Goal: Check status: Check status

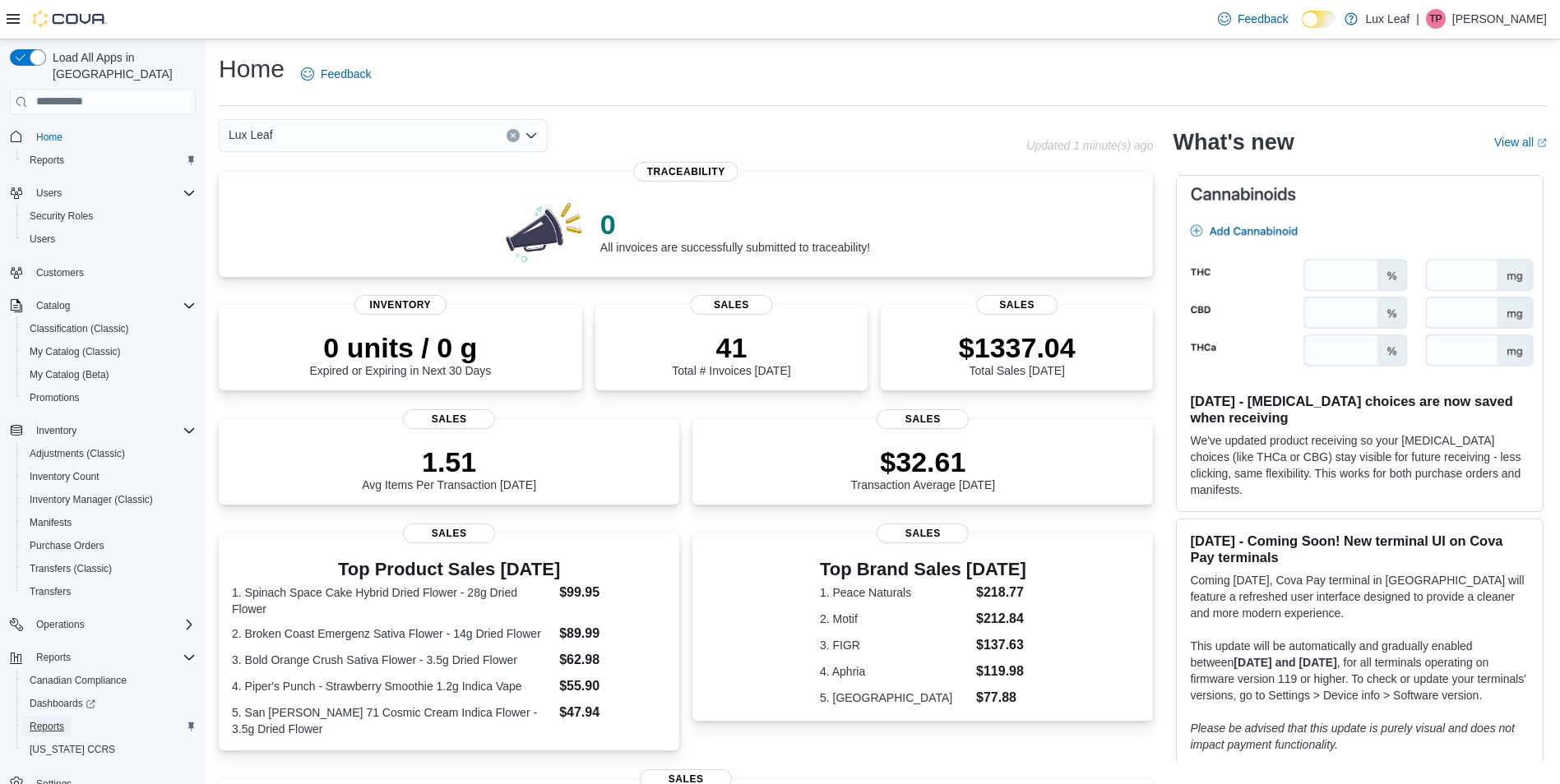
drag, startPoint x: 49, startPoint y: 711, endPoint x: 76, endPoint y: 701, distance: 28.8
click at [49, 720] on span "Reports" at bounding box center [47, 726] width 35 height 13
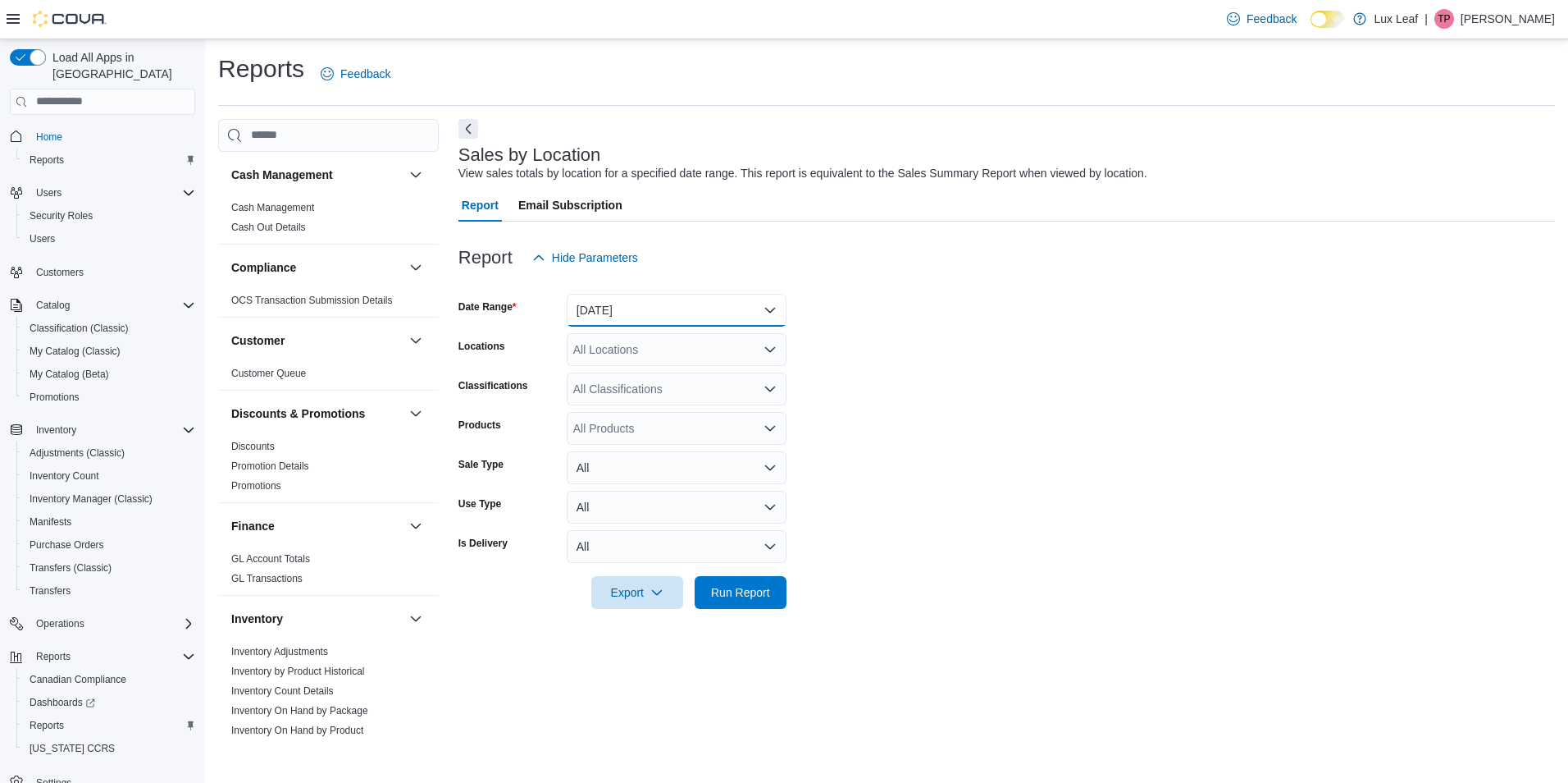
click at [714, 311] on button "[DATE]" at bounding box center [677, 311] width 220 height 33
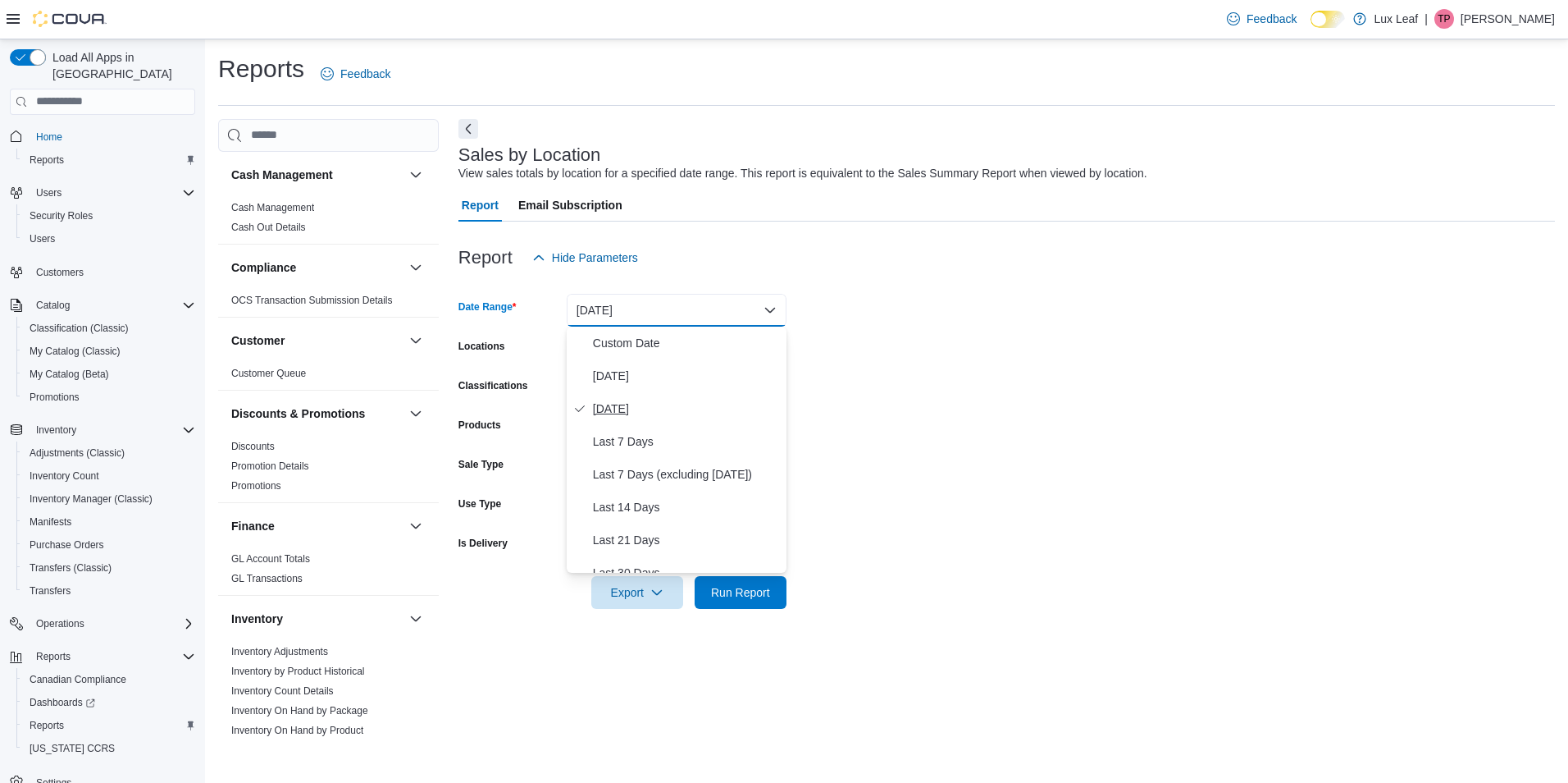
click at [691, 409] on span "[DATE]" at bounding box center [686, 408] width 187 height 20
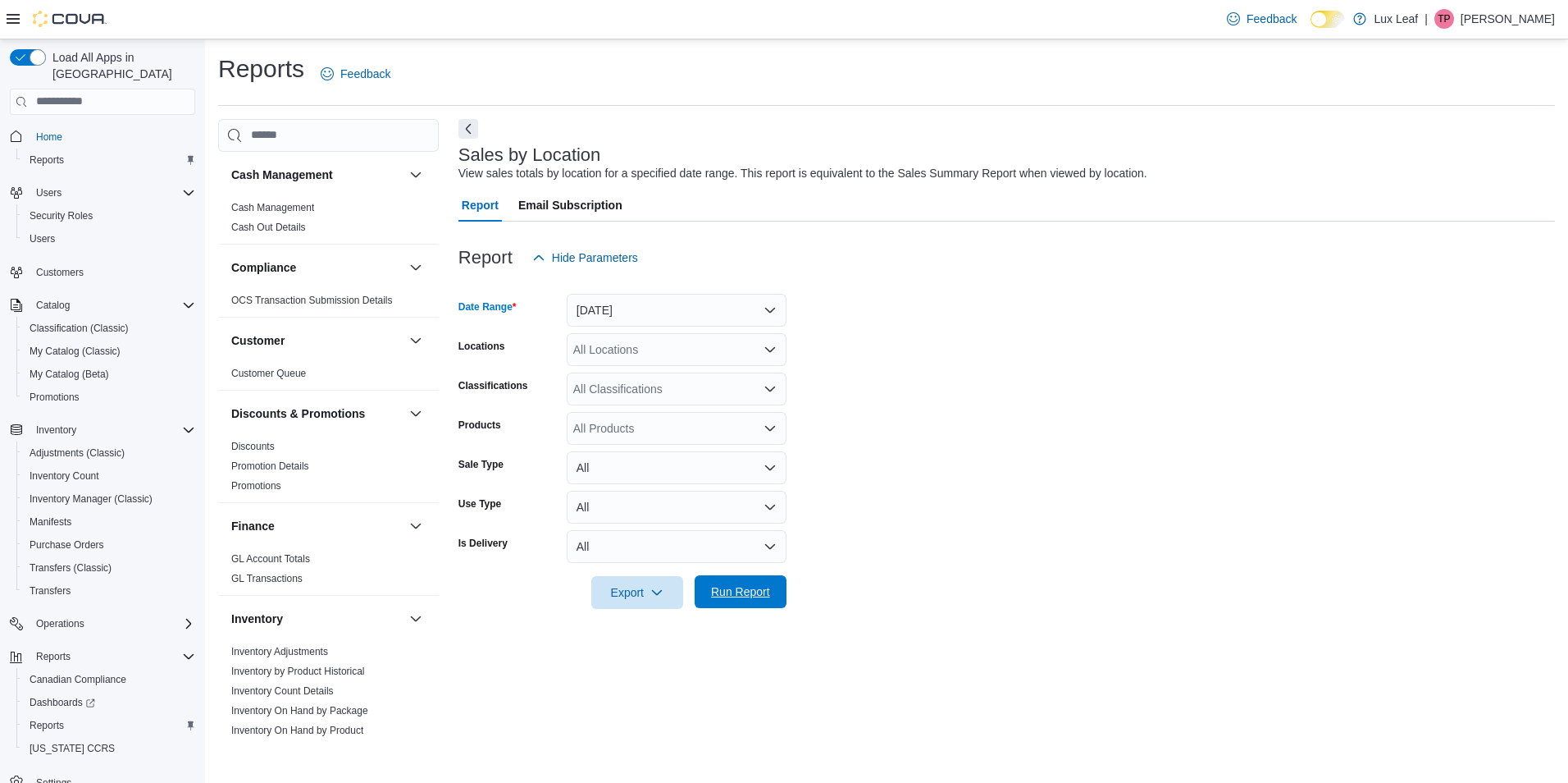
click at [743, 588] on span "Run Report" at bounding box center [741, 591] width 59 height 16
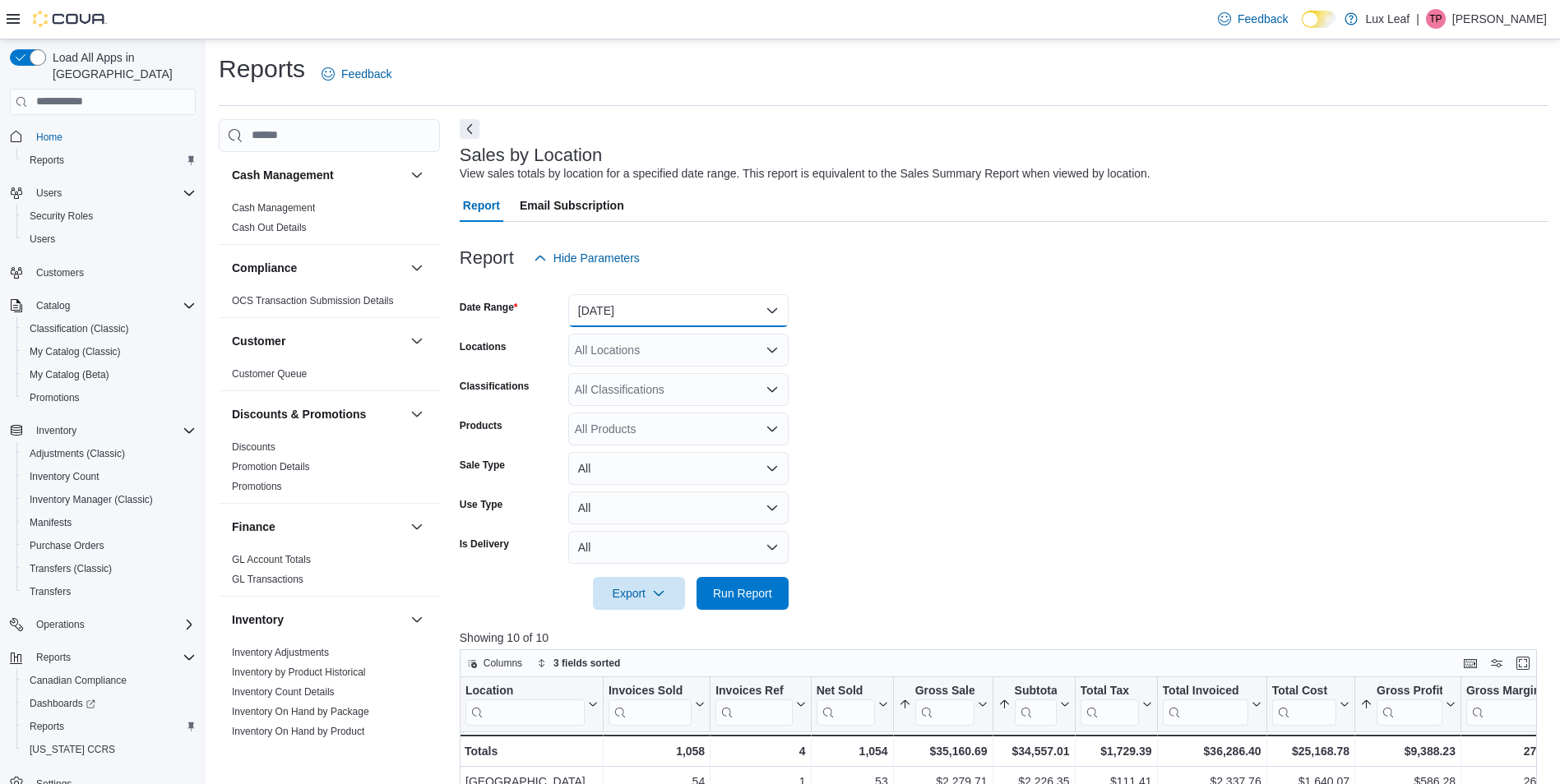
click at [654, 304] on button "[DATE]" at bounding box center [679, 311] width 221 height 33
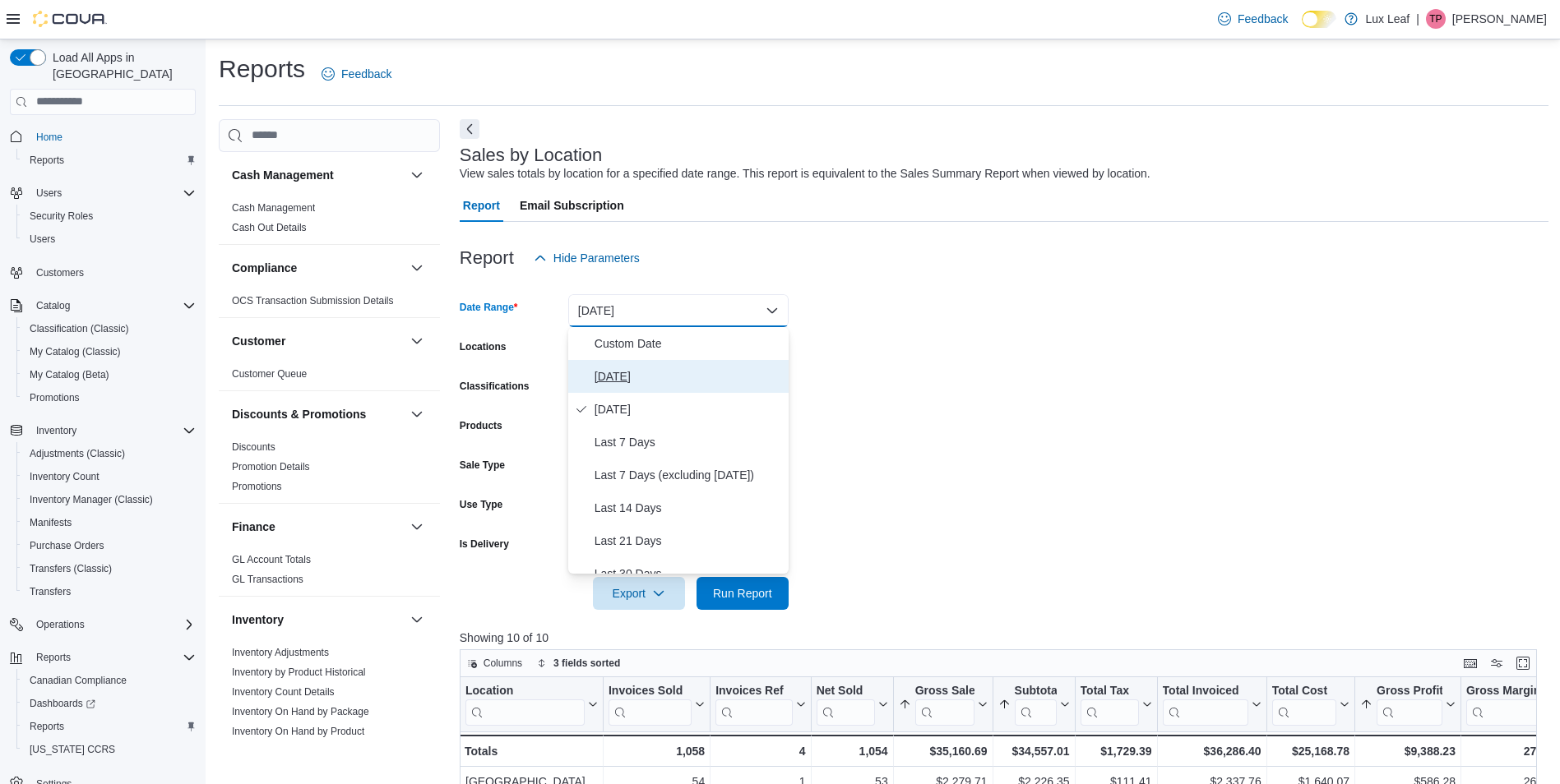
click at [671, 375] on span "[DATE]" at bounding box center [687, 376] width 187 height 20
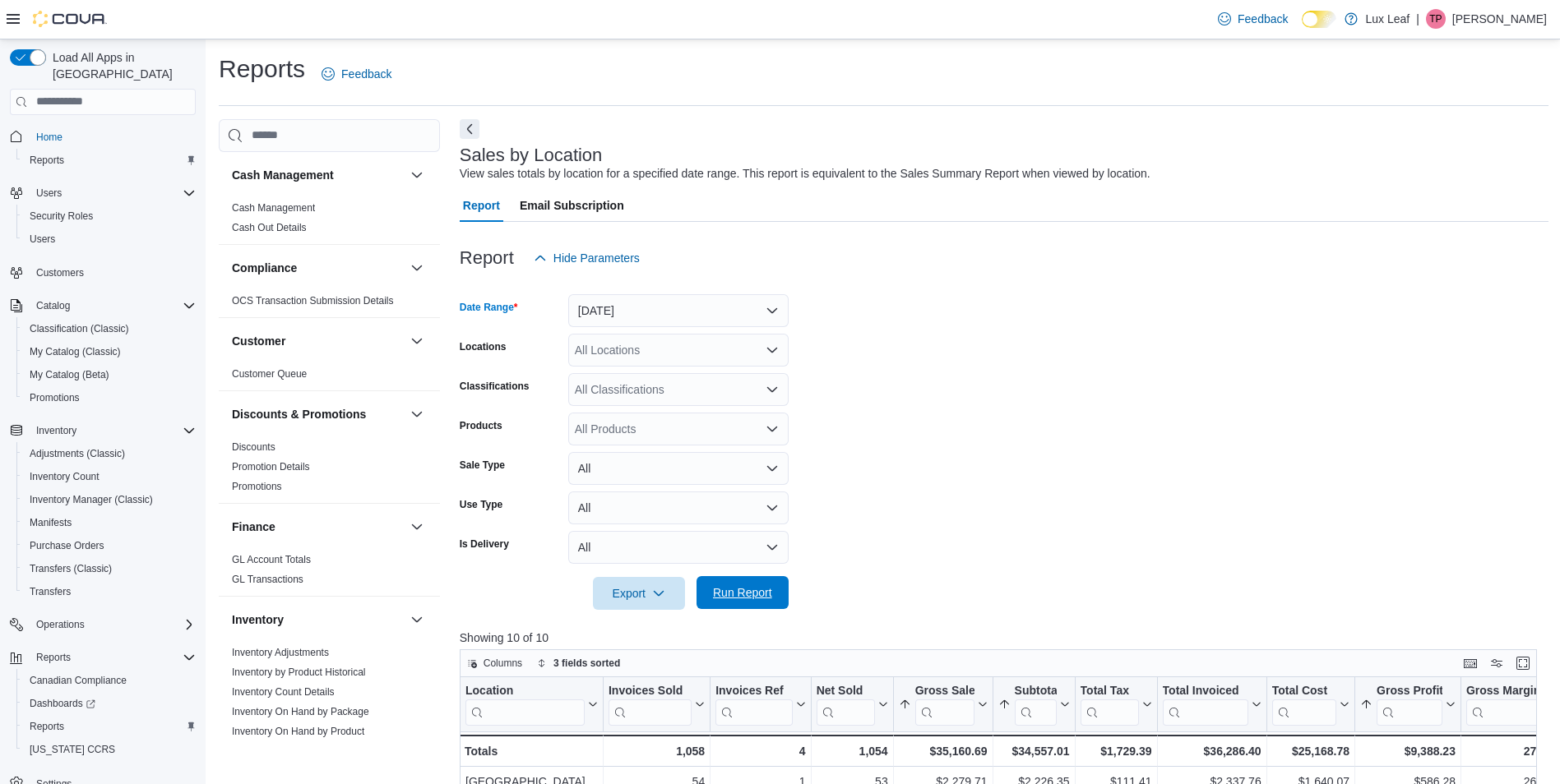
click at [741, 598] on span "Run Report" at bounding box center [743, 592] width 60 height 16
